Goal: Task Accomplishment & Management: Use online tool/utility

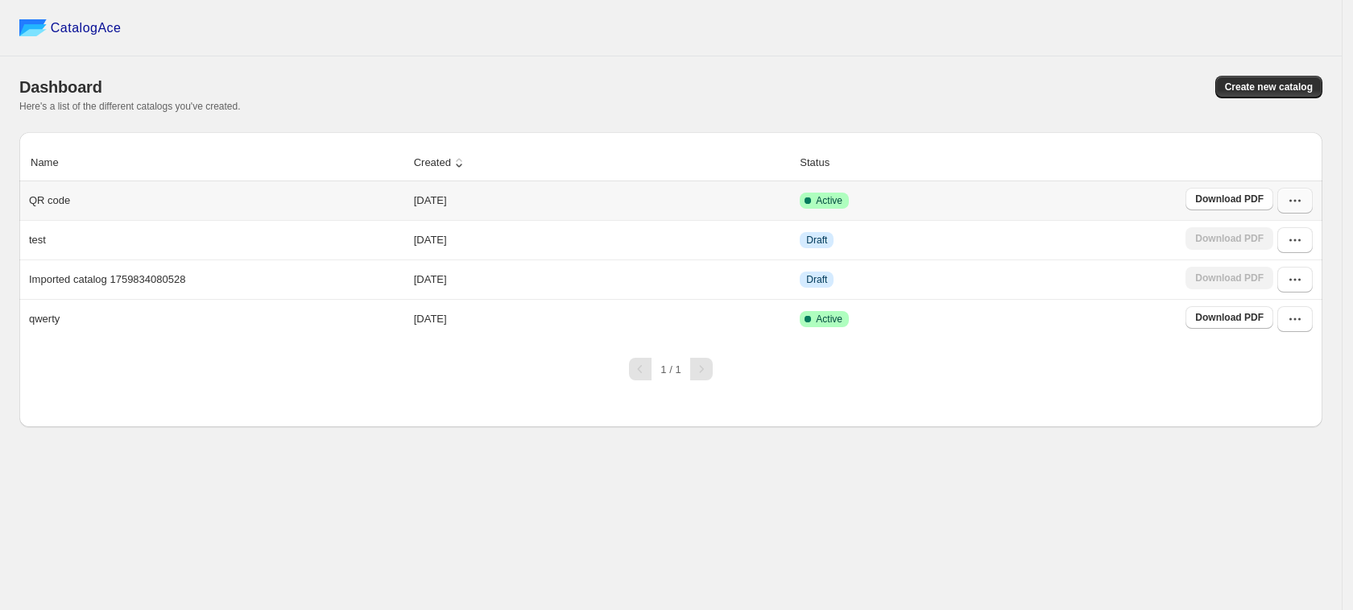
click at [1283, 208] on button "button" at bounding box center [1295, 201] width 35 height 26
click at [1114, 157] on th "Status" at bounding box center [988, 163] width 386 height 36
click at [1267, 93] on button "Create new catalog" at bounding box center [1269, 87] width 107 height 23
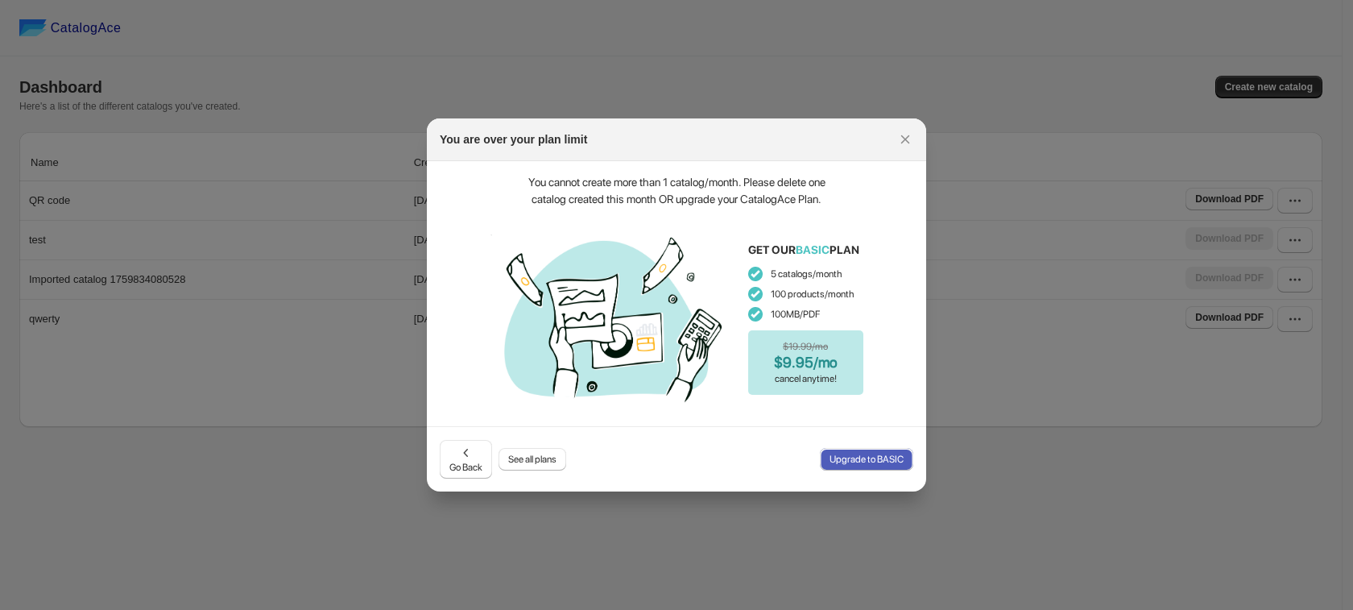
click at [868, 463] on span "Upgrade to BASIC" at bounding box center [867, 459] width 74 height 13
click at [854, 466] on button "Upgrade to BASIC" at bounding box center [866, 459] width 93 height 23
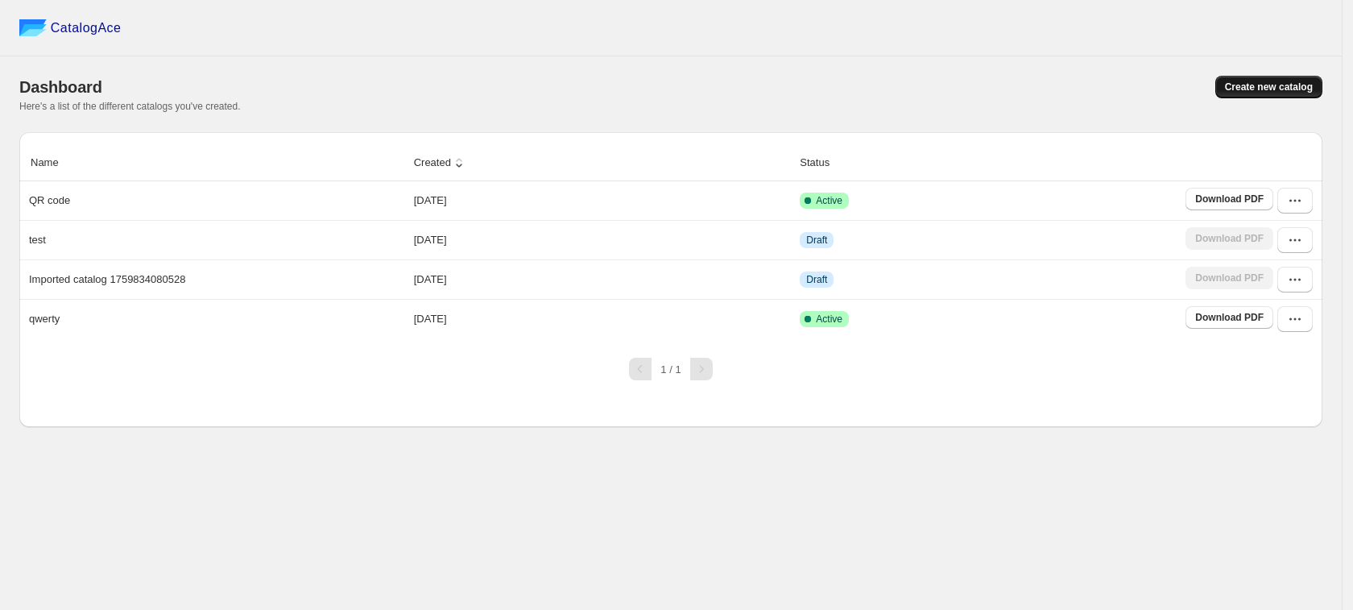
click at [1258, 92] on span "Create new catalog" at bounding box center [1269, 87] width 88 height 13
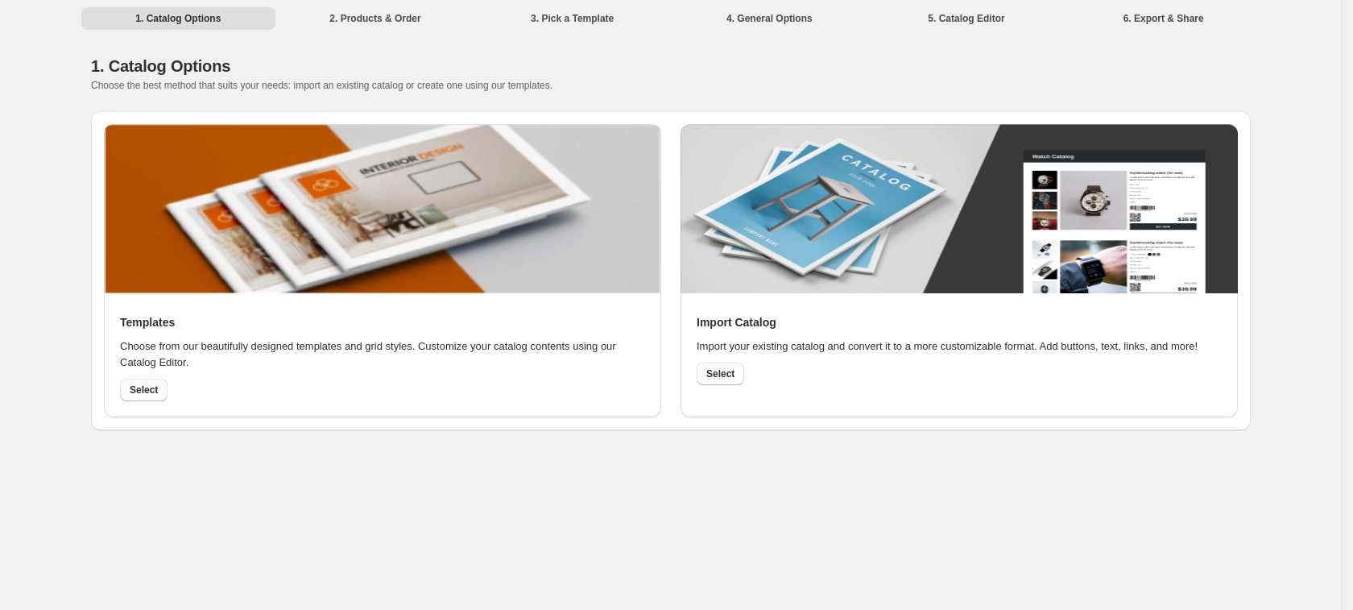
click at [138, 390] on span "Select" at bounding box center [144, 389] width 28 height 13
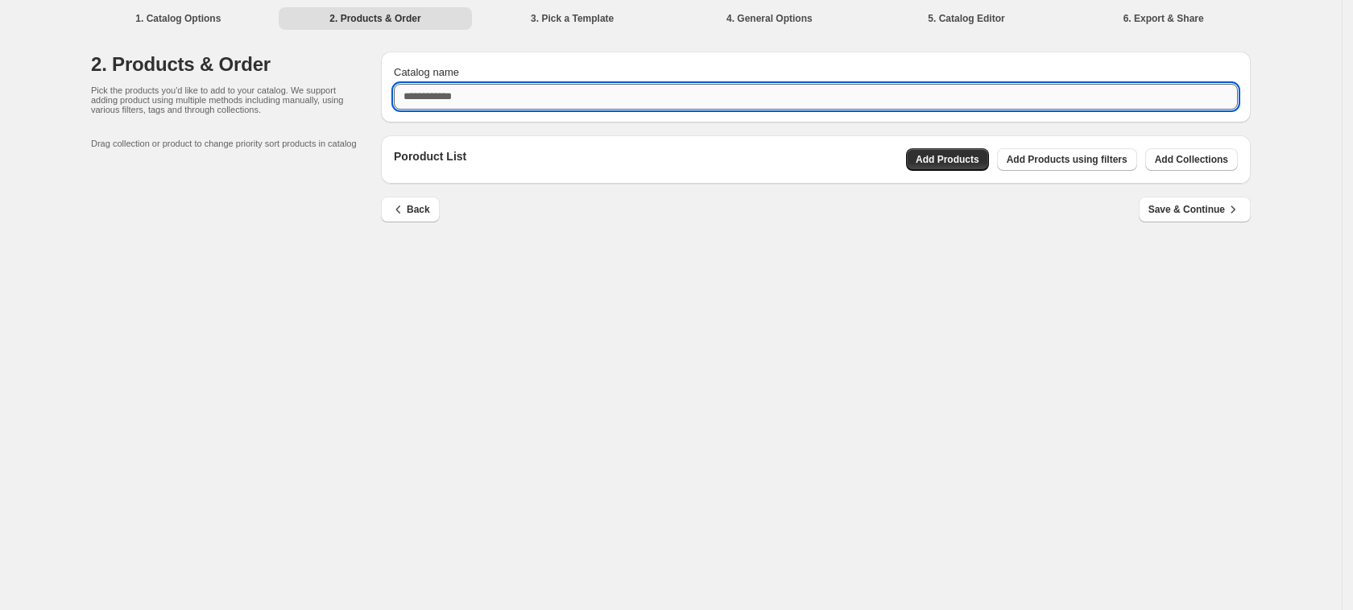
click at [488, 93] on input "Catalog name" at bounding box center [816, 97] width 844 height 26
type input "**********"
click at [980, 157] on span "Add Products" at bounding box center [948, 159] width 64 height 13
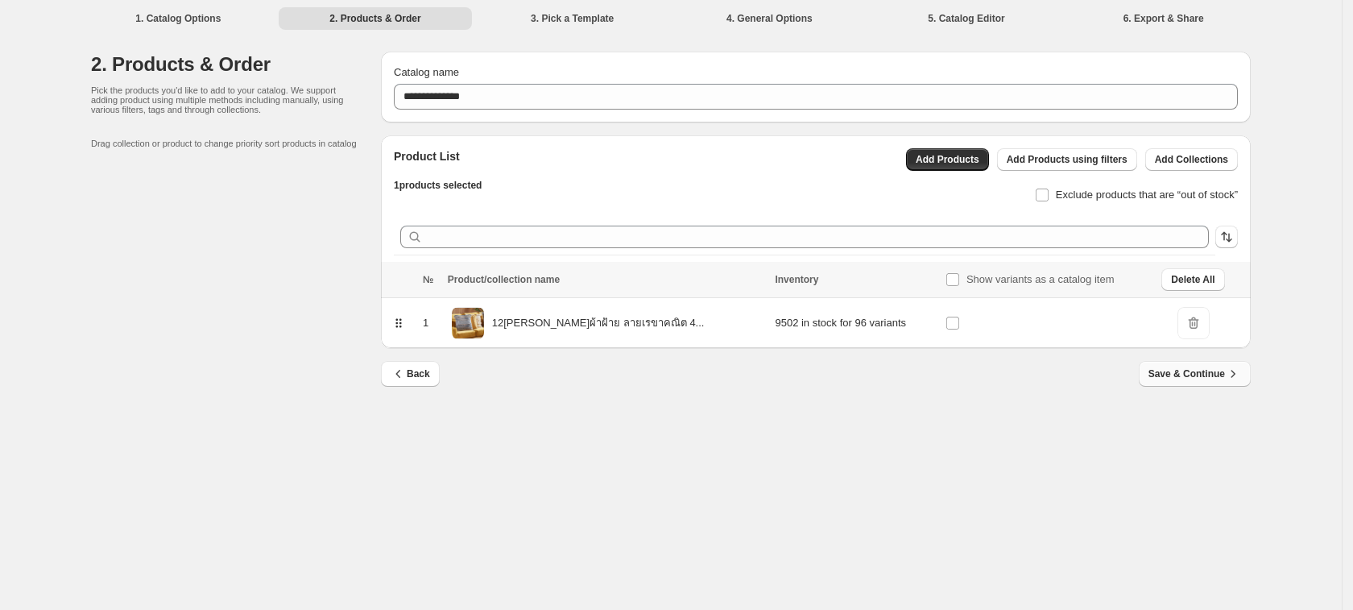
click at [1185, 368] on span "Save & Continue" at bounding box center [1195, 374] width 93 height 16
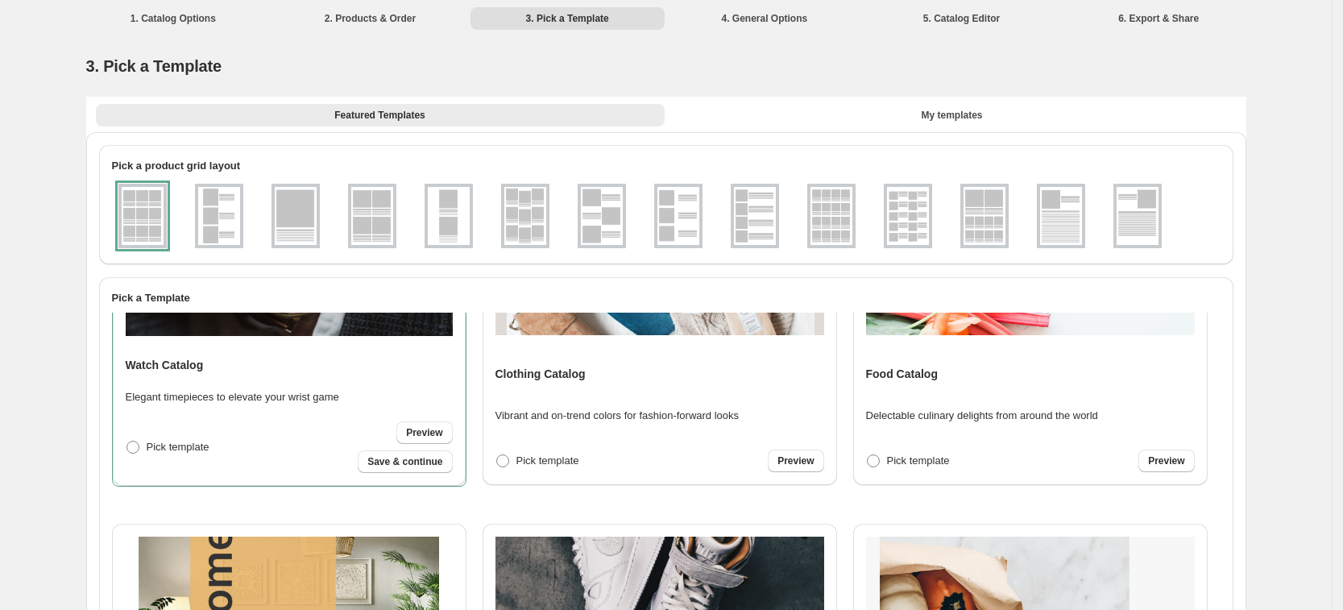
scroll to position [201, 0]
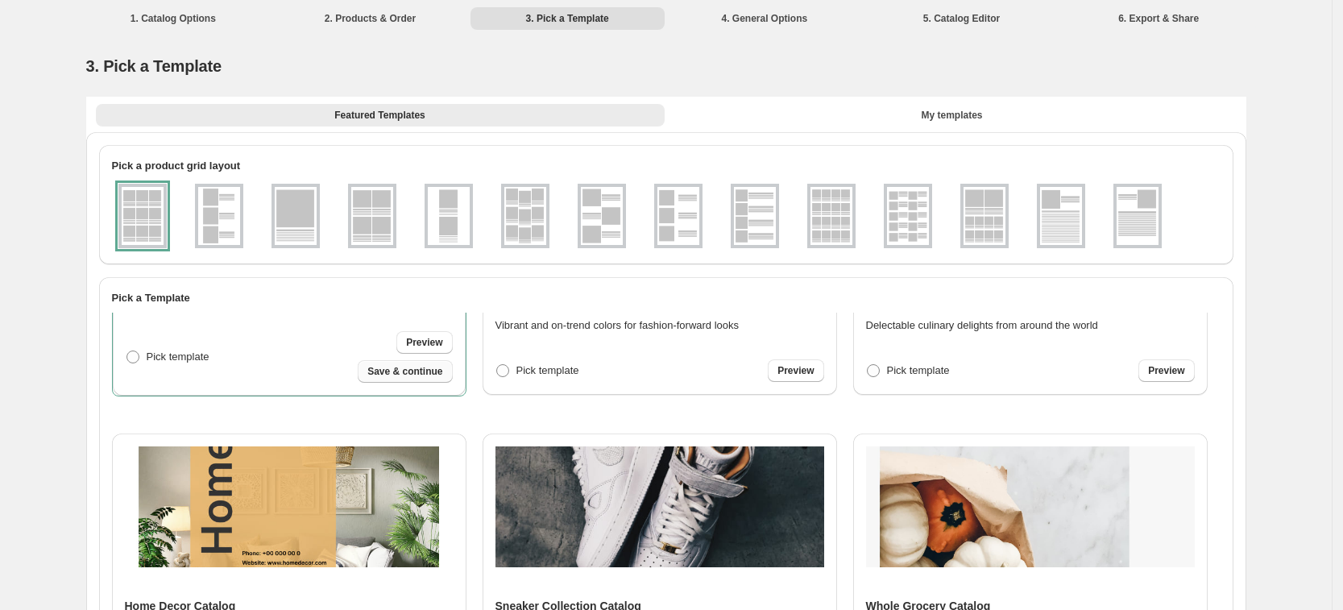
click at [402, 367] on span "Save & continue" at bounding box center [404, 371] width 75 height 13
select select "**********"
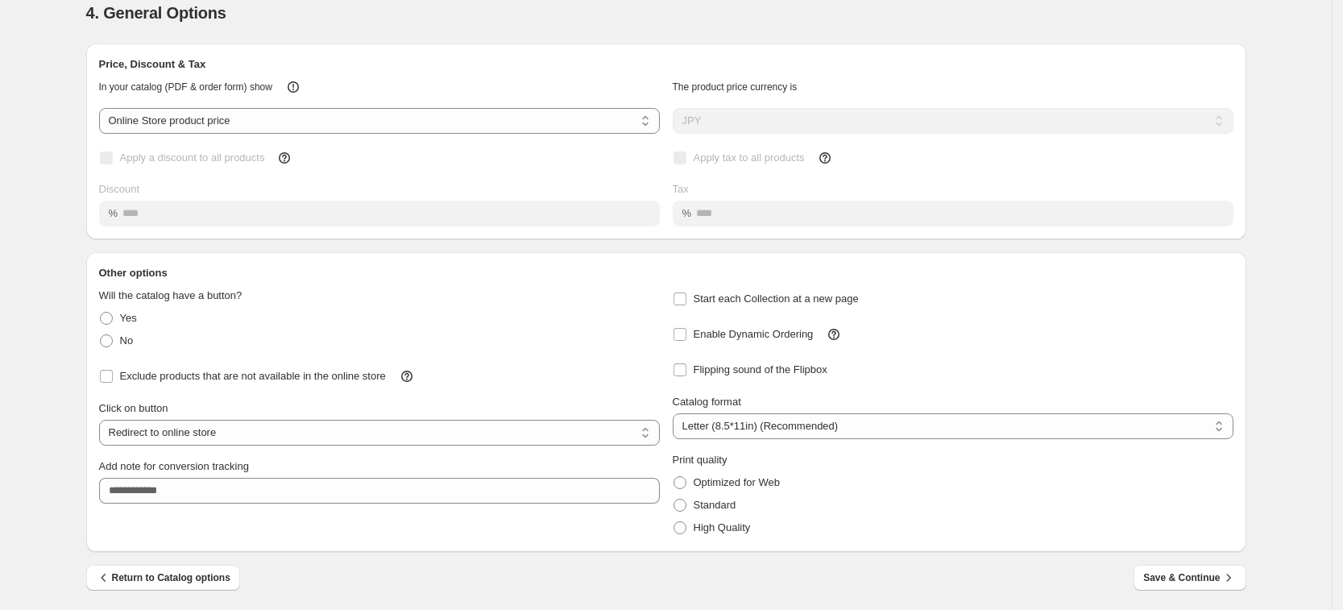
scroll to position [55, 0]
click at [1178, 576] on span "Save & Continue" at bounding box center [1189, 576] width 93 height 16
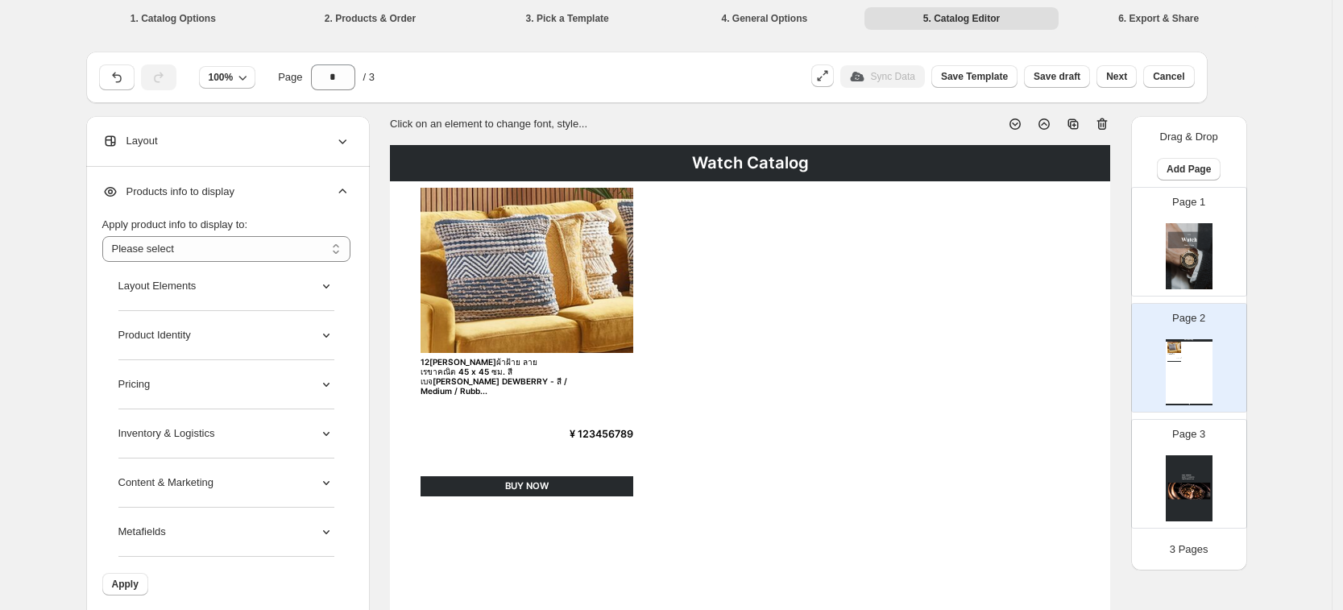
drag, startPoint x: 1180, startPoint y: 263, endPoint x: 1143, endPoint y: 266, distance: 37.1
click at [1181, 263] on img at bounding box center [1189, 256] width 47 height 66
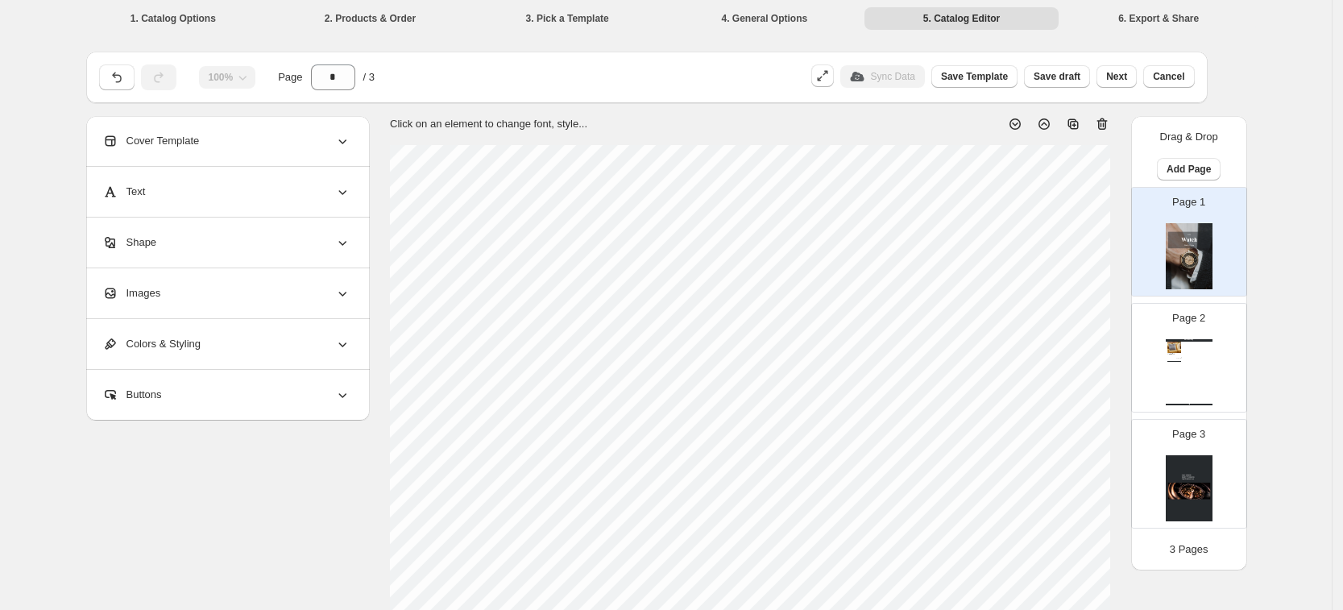
click at [1170, 355] on div "Page 2 Watch Catalog 12[PERSON_NAME]ผ้าฝ้าย ลายเรขาคณิต 45 x 45 ซม. สีเบจ[PERSO…" at bounding box center [1182, 351] width 101 height 108
type input "*"
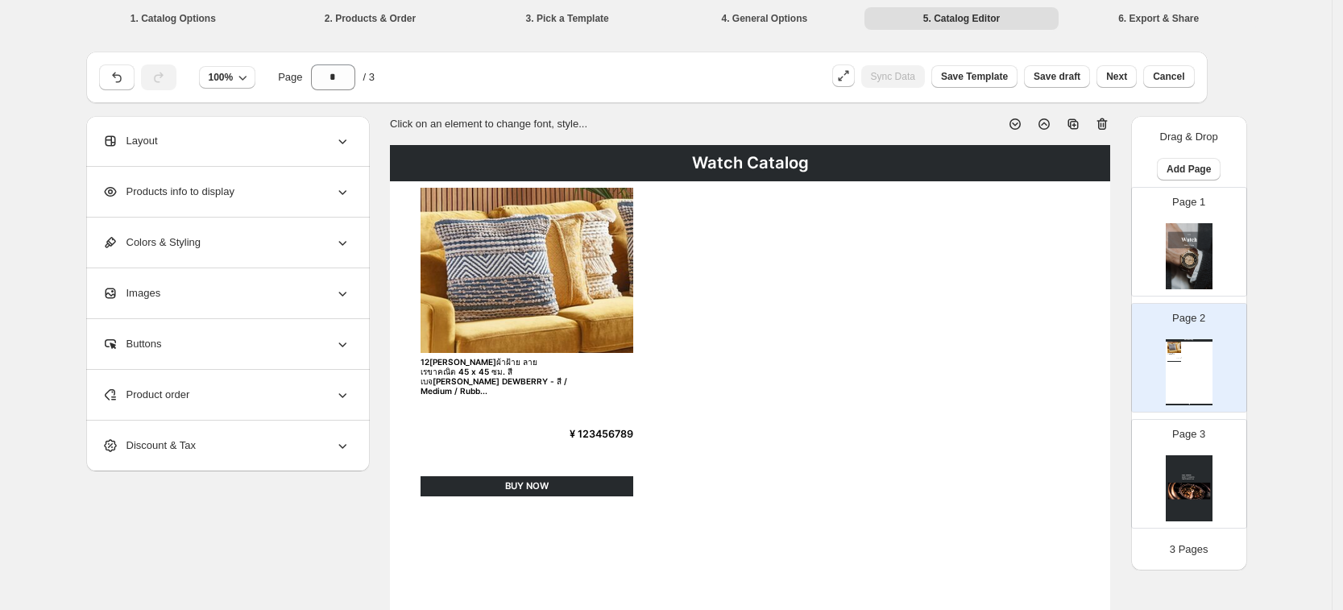
click at [325, 202] on div "Products info to display" at bounding box center [226, 192] width 248 height 50
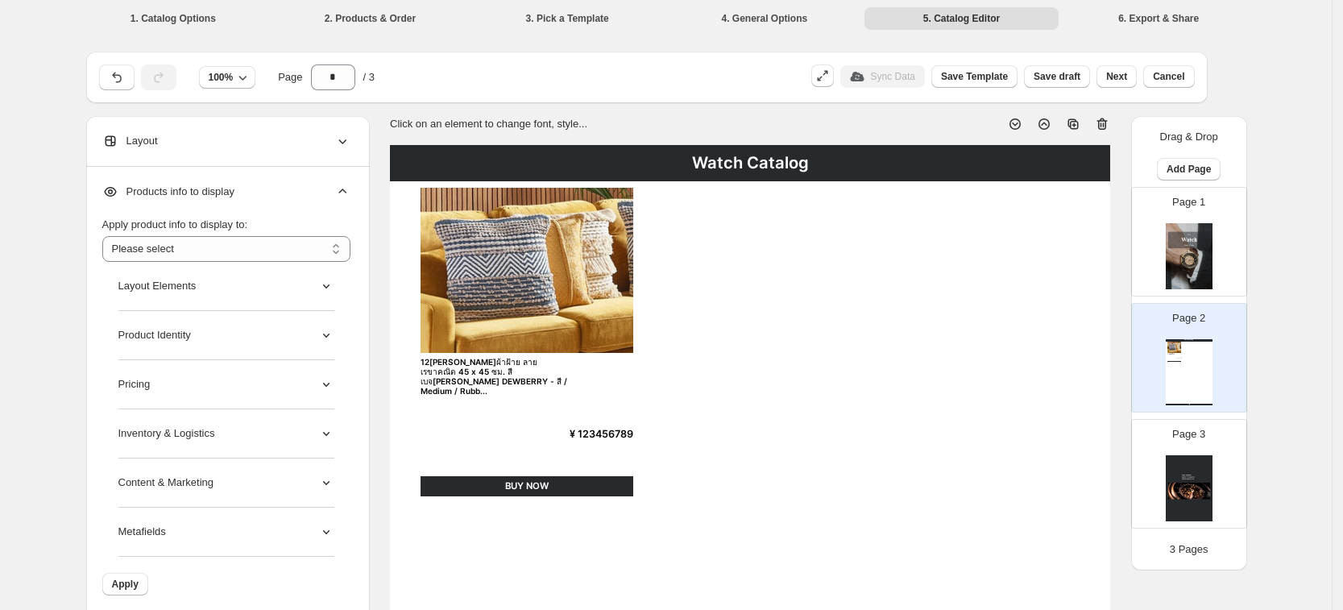
click at [309, 338] on div "Product Identity" at bounding box center [226, 335] width 216 height 49
click at [158, 467] on span "Barcode" at bounding box center [160, 465] width 39 height 16
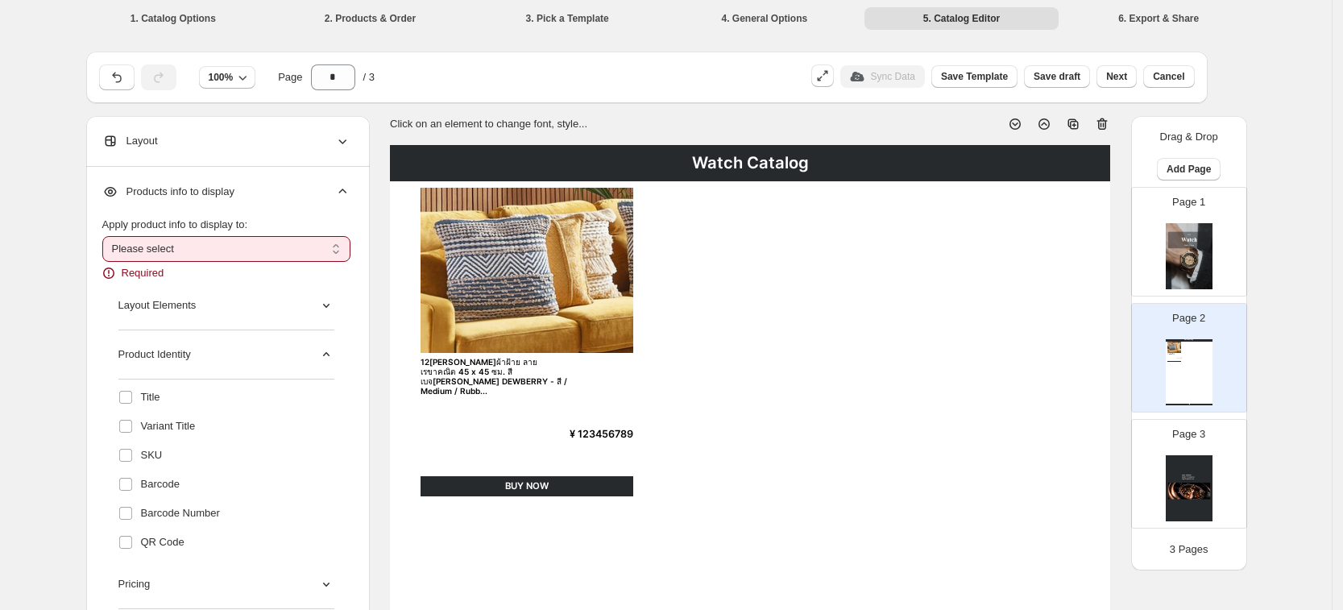
click at [274, 263] on div "**********" at bounding box center [226, 249] width 248 height 64
click at [266, 253] on select "**********" at bounding box center [226, 249] width 248 height 26
select select "*********"
click at [107, 236] on select "**********" at bounding box center [226, 249] width 248 height 26
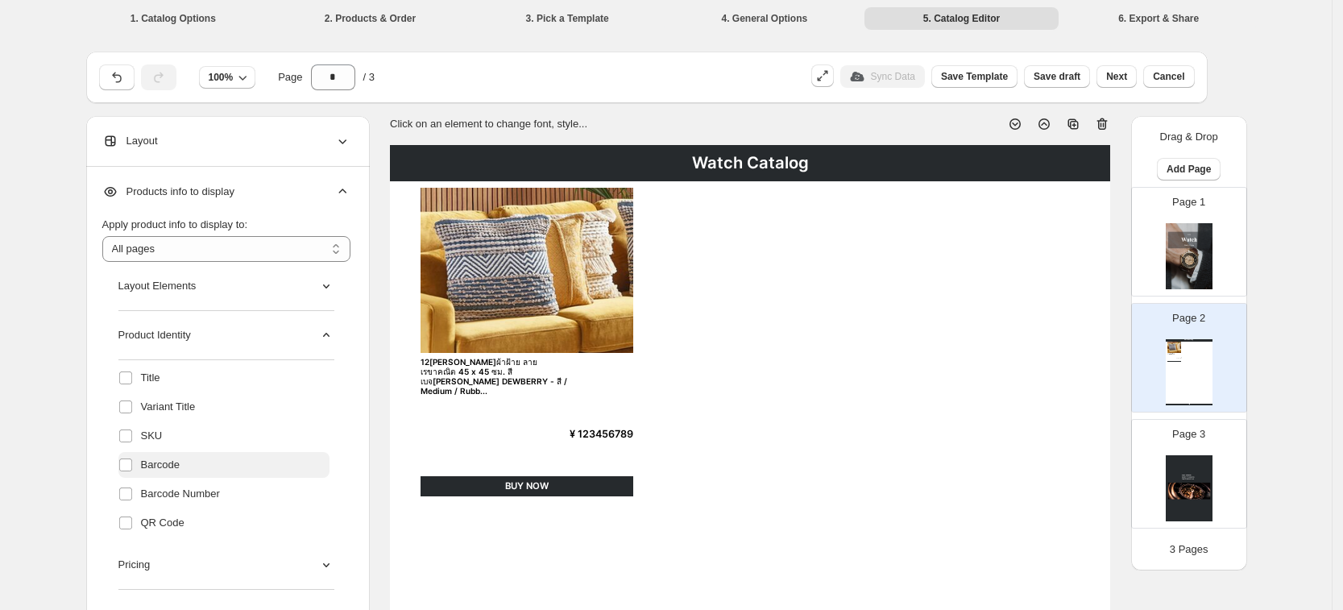
click at [155, 468] on span "Barcode" at bounding box center [160, 465] width 39 height 16
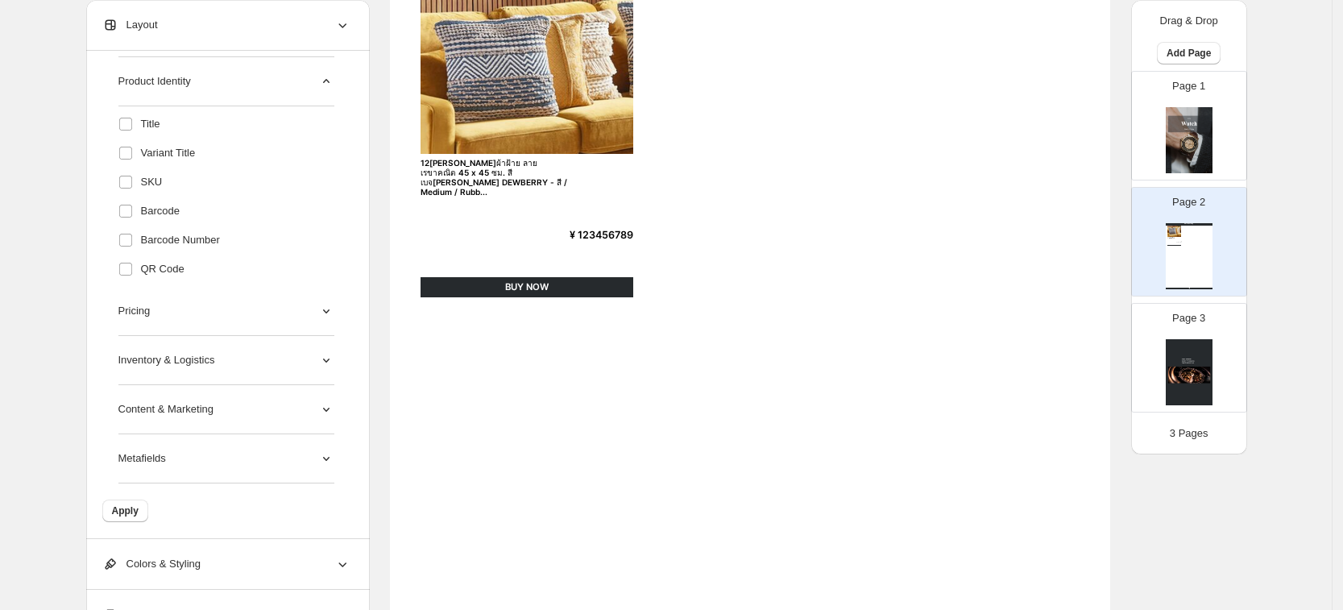
scroll to position [201, 0]
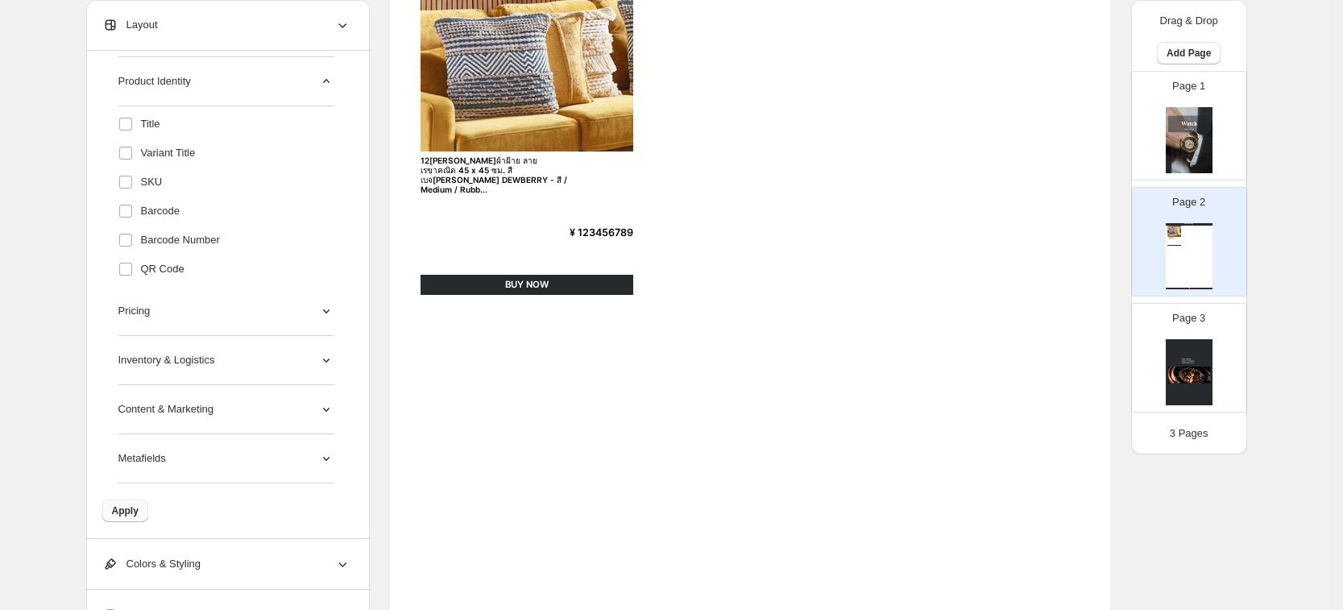
click at [111, 511] on button "Apply" at bounding box center [125, 510] width 46 height 23
click at [164, 273] on span "QR Code" at bounding box center [162, 269] width 43 height 16
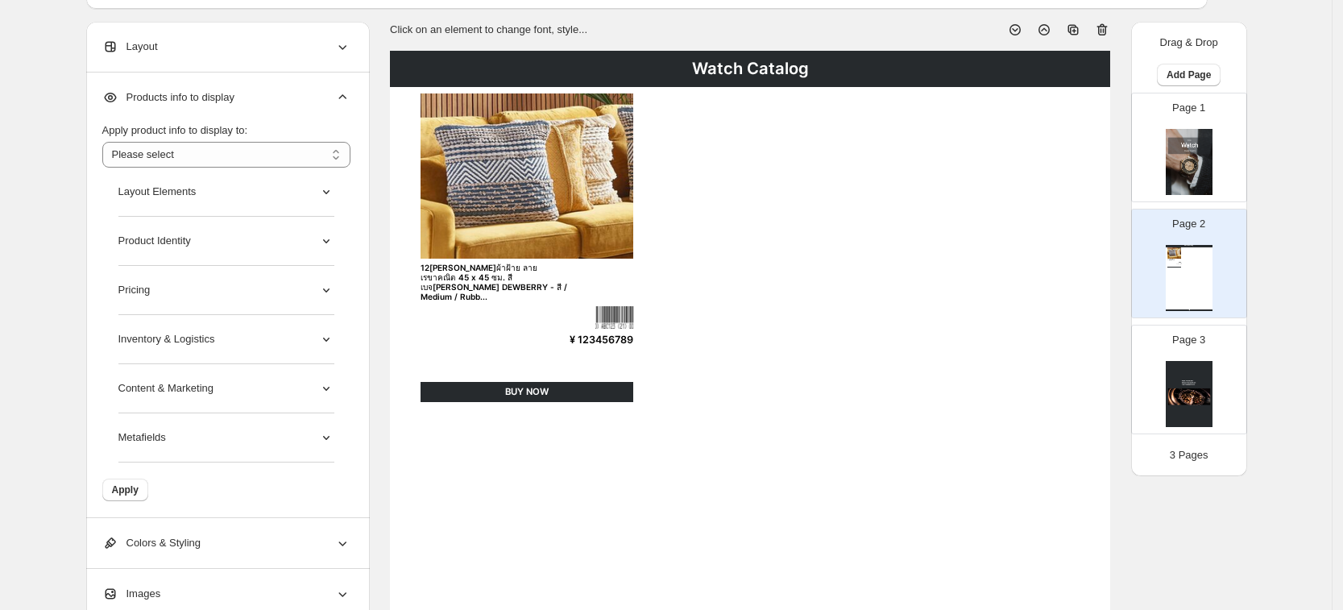
scroll to position [101, 0]
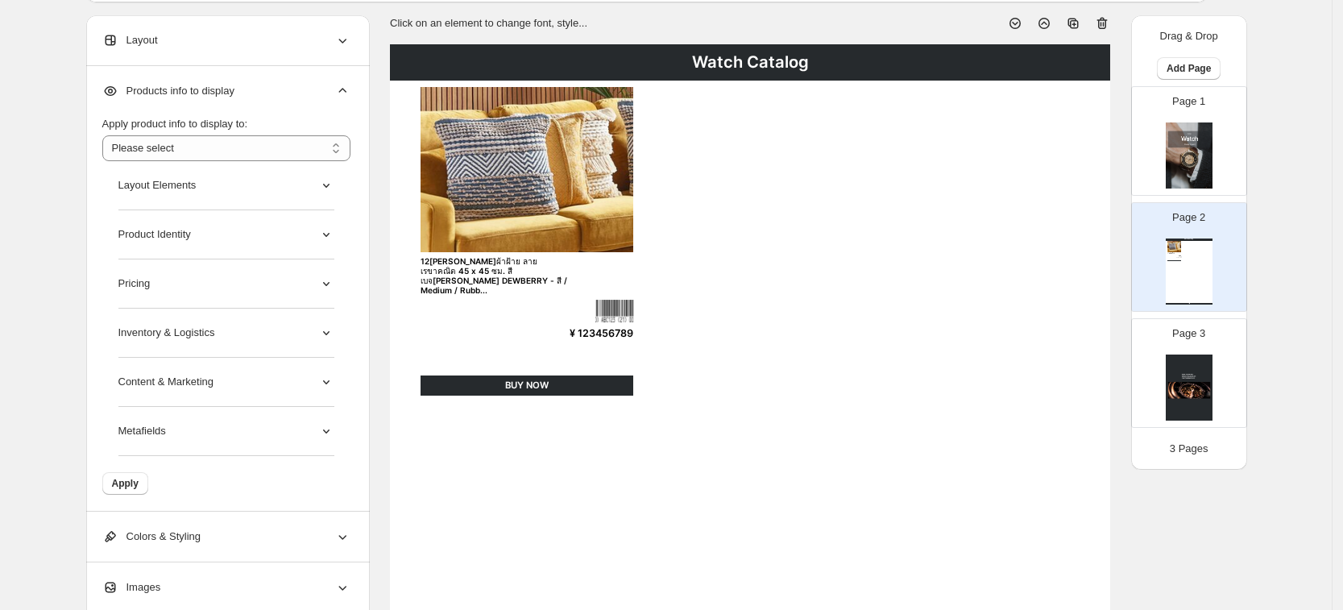
click at [253, 227] on div "Product Identity" at bounding box center [226, 234] width 216 height 49
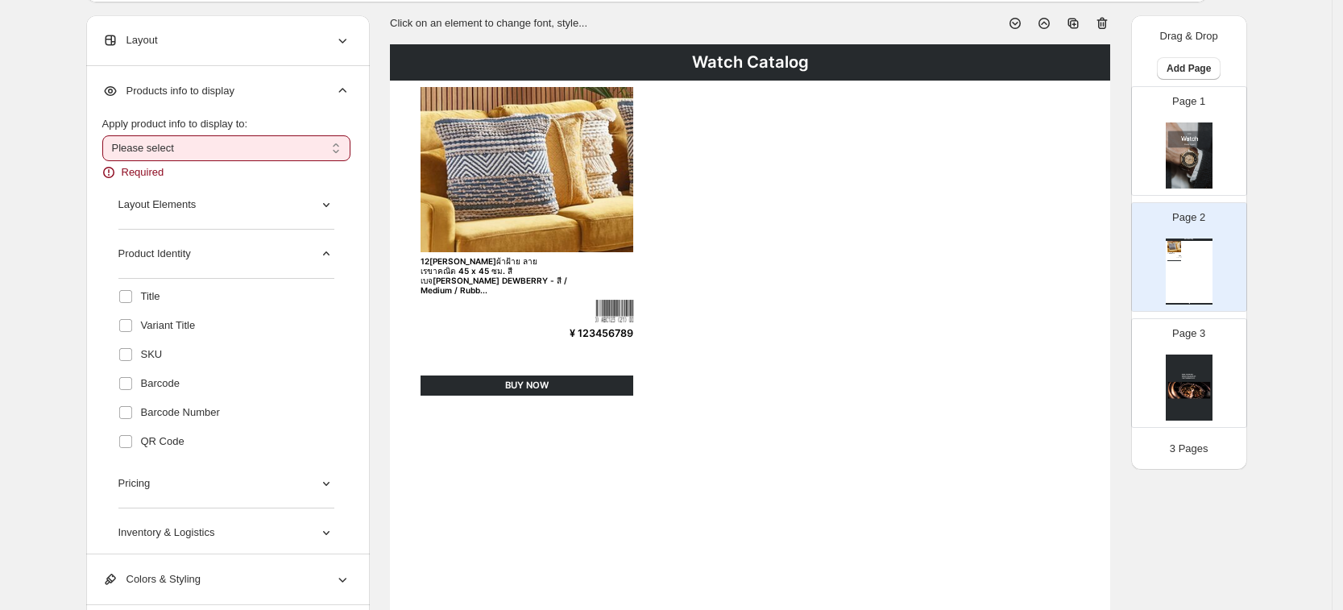
click at [239, 158] on select "**********" at bounding box center [226, 148] width 248 height 26
select select "*********"
click at [107, 135] on select "**********" at bounding box center [226, 148] width 248 height 26
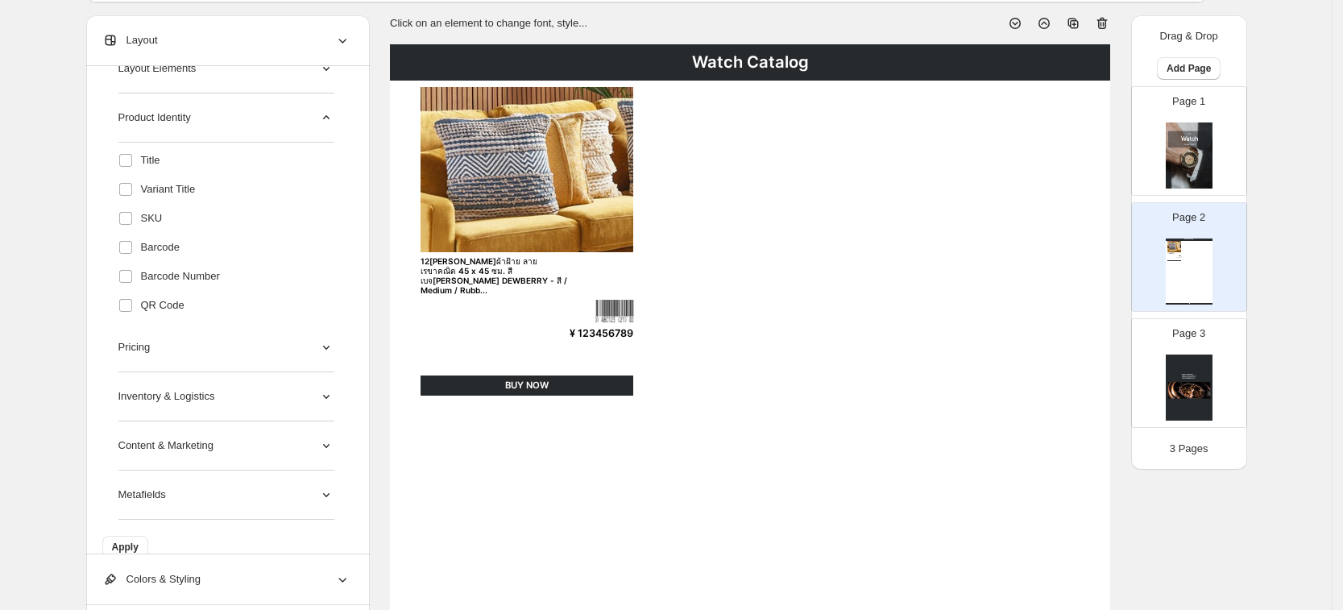
scroll to position [138, 0]
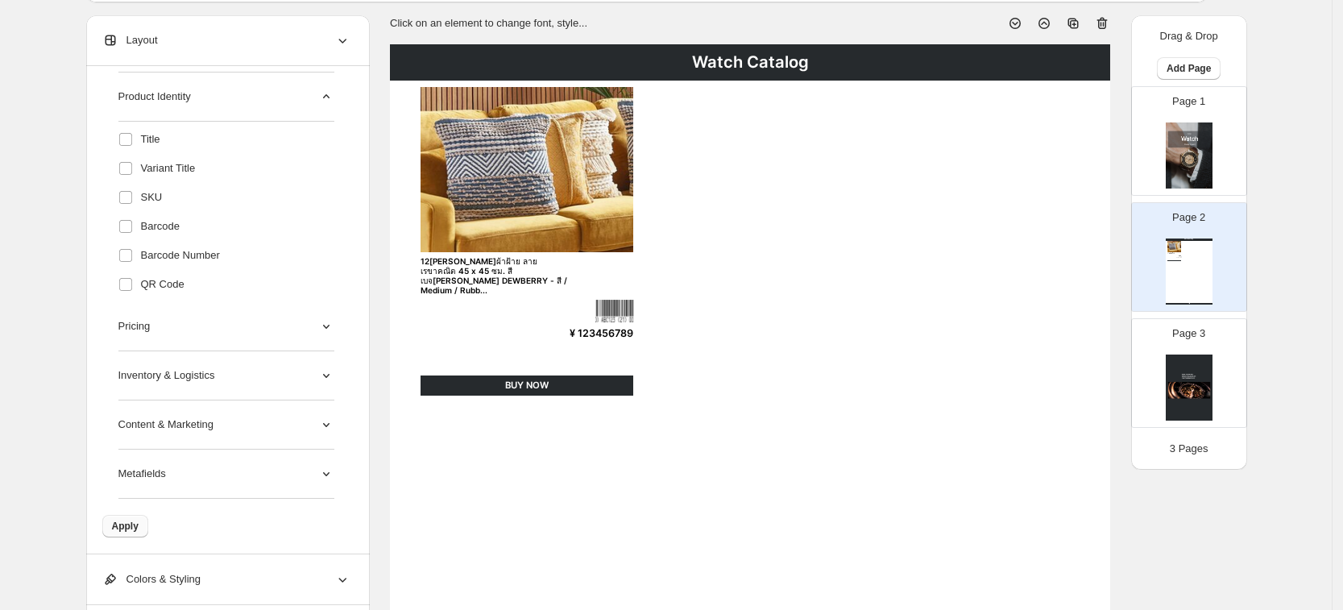
click at [132, 530] on span "Apply" at bounding box center [125, 526] width 27 height 13
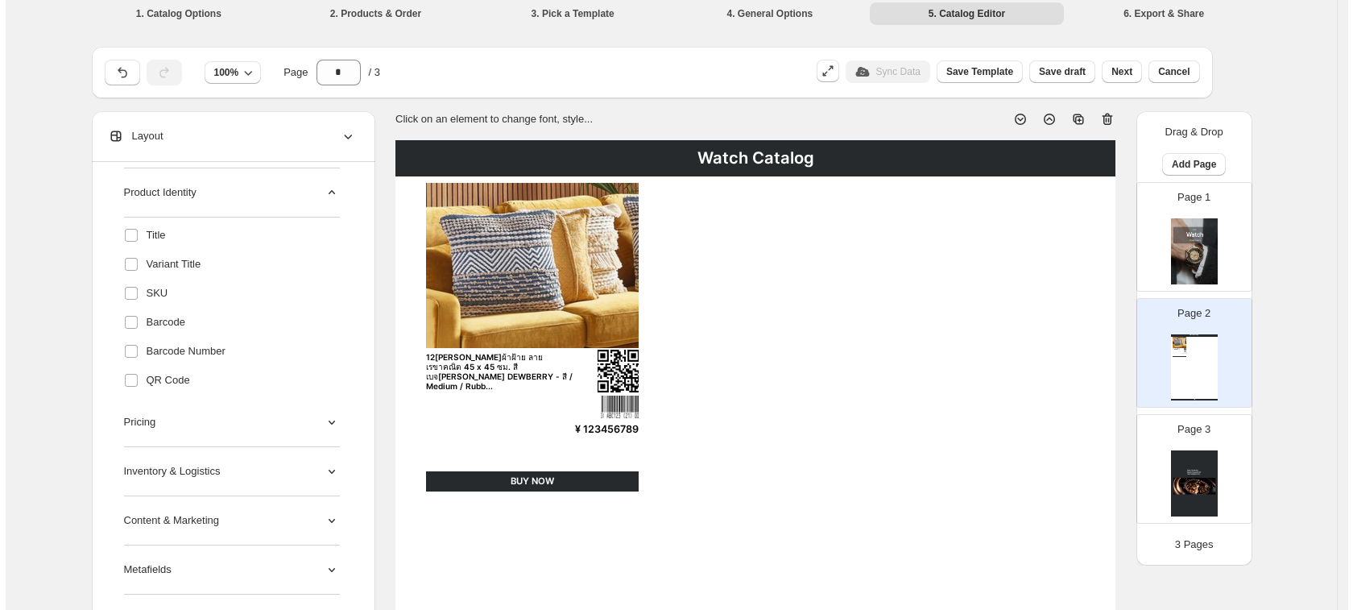
scroll to position [0, 0]
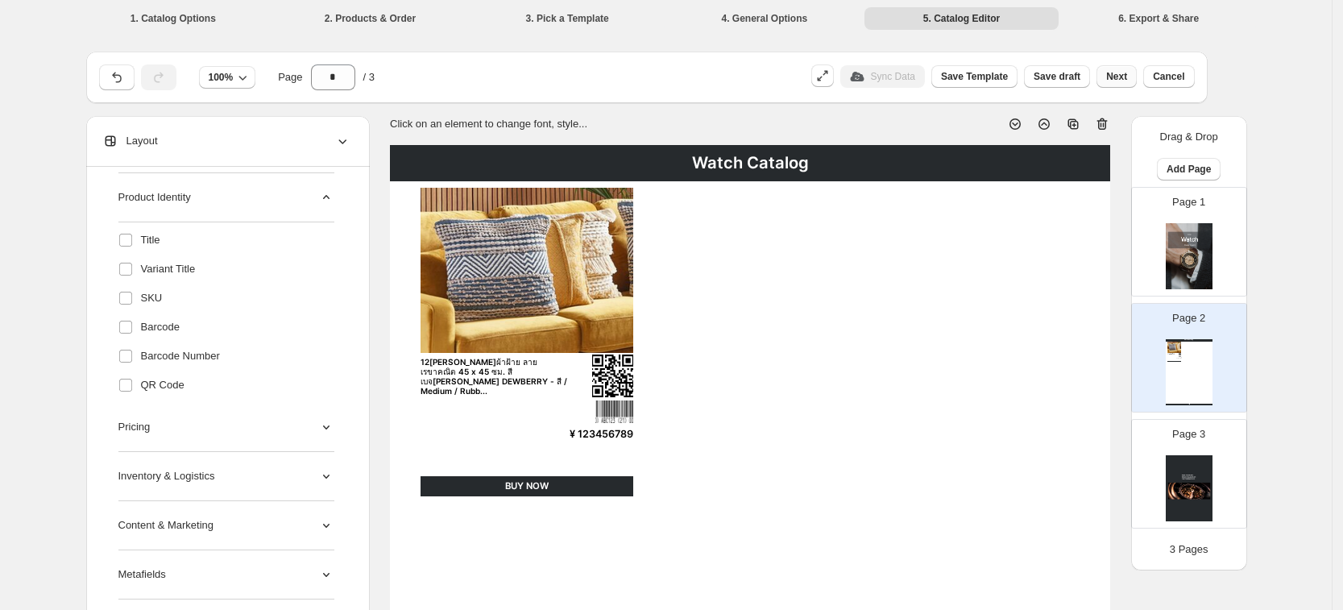
click at [1116, 78] on span "Next" at bounding box center [1116, 76] width 21 height 13
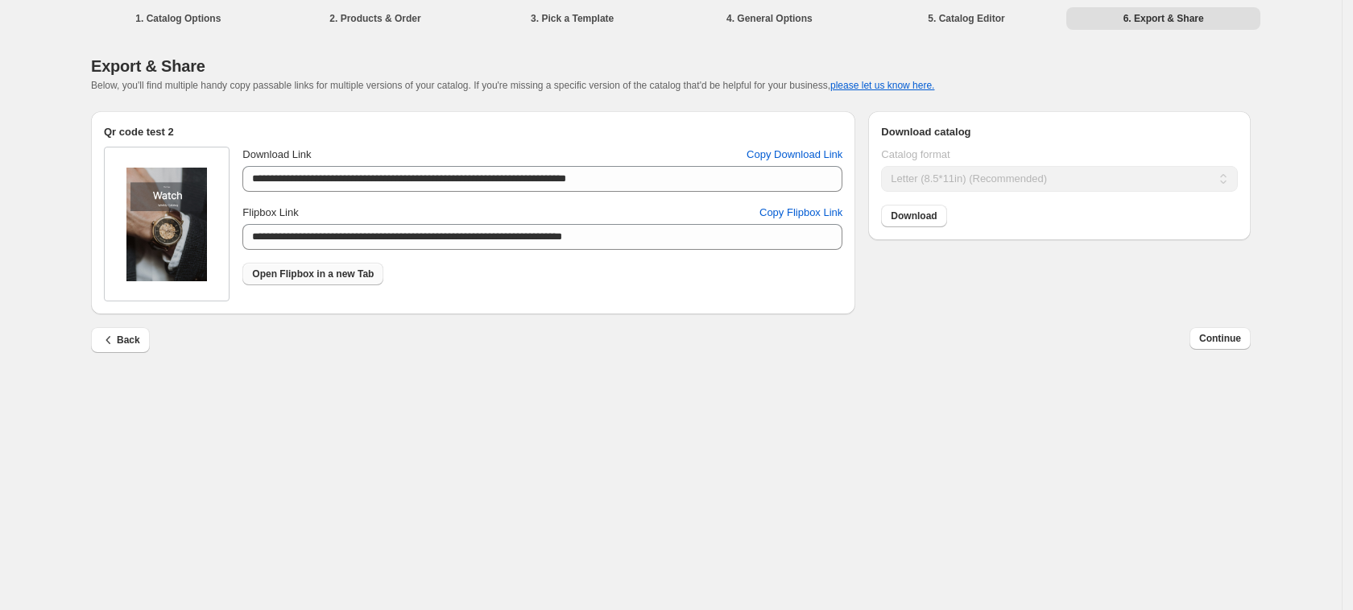
click at [353, 270] on span "Open Flipbox in a new Tab" at bounding box center [313, 273] width 122 height 13
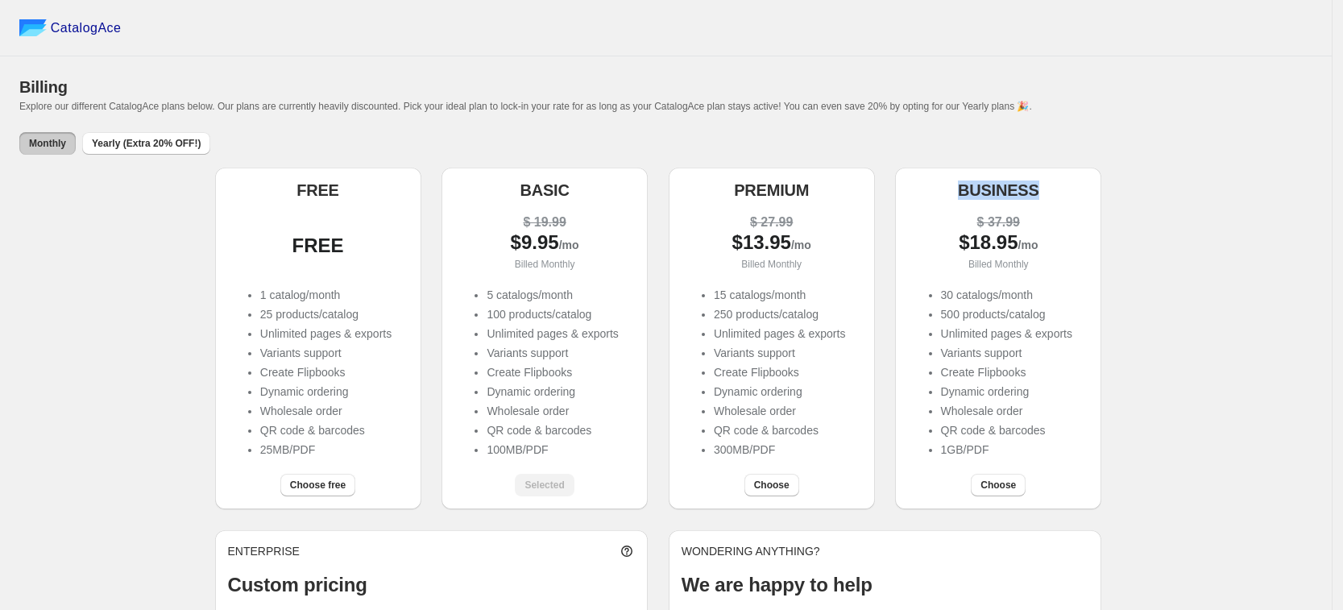
drag, startPoint x: 955, startPoint y: 187, endPoint x: 1094, endPoint y: 188, distance: 139.4
click at [1086, 187] on div "BUSINESS" at bounding box center [991, 184] width 193 height 32
copy h5 "BUSINESS"
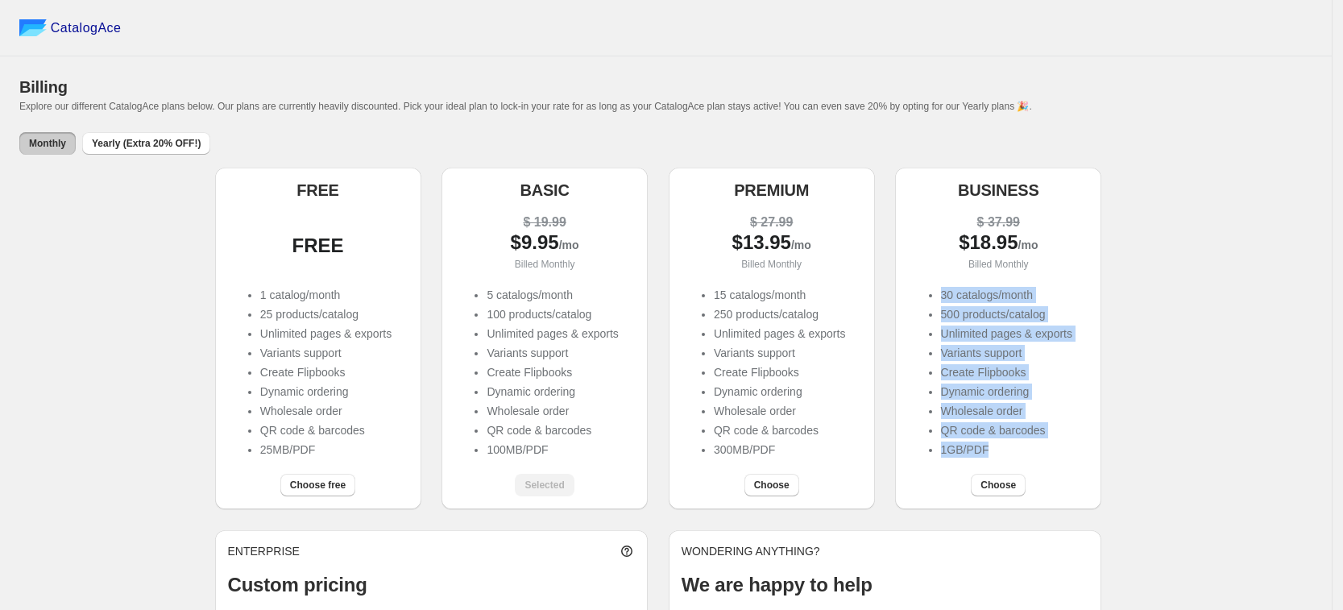
drag, startPoint x: 927, startPoint y: 289, endPoint x: 1067, endPoint y: 446, distance: 210.0
click at [1066, 446] on div "30 catalogs/month 500 products/catalog Unlimited pages & exports Variants suppo…" at bounding box center [998, 374] width 180 height 174
copy ul "30 catalogs/month 500 products/catalog Unlimited pages & exports Variants suppo…"
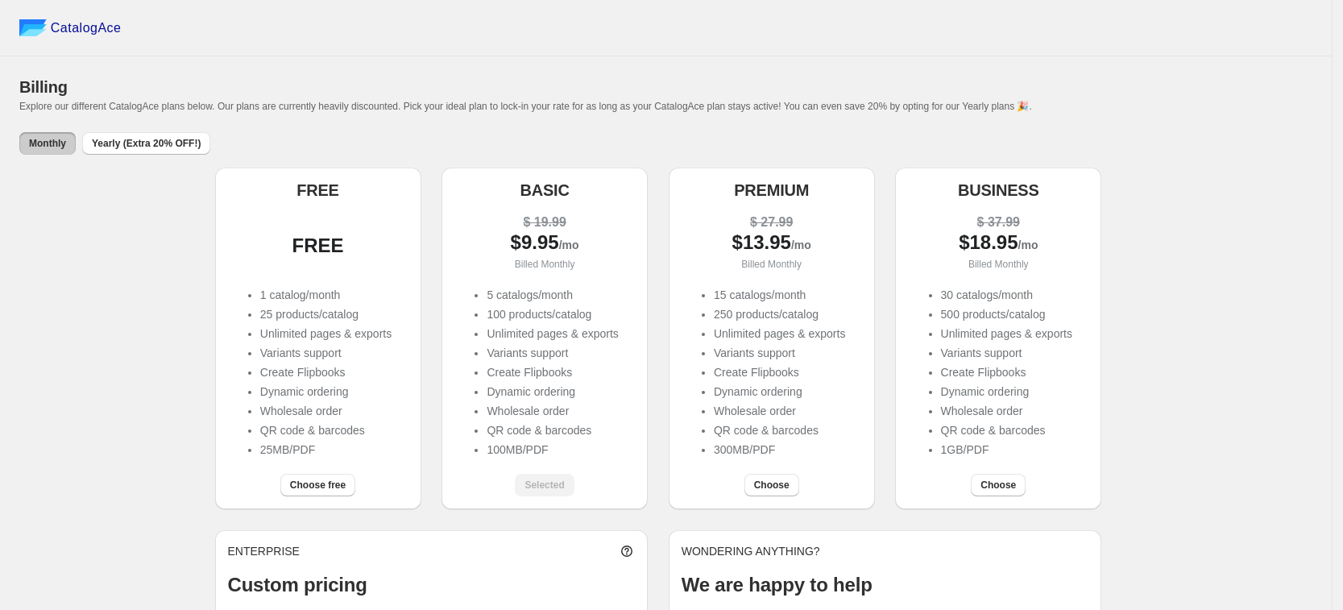
click at [1162, 244] on div "FREE FREE 1 catalog/month 25 products/catalog Unlimited pages & exports Variant…" at bounding box center [665, 442] width 1293 height 549
